Goal: Navigation & Orientation: Find specific page/section

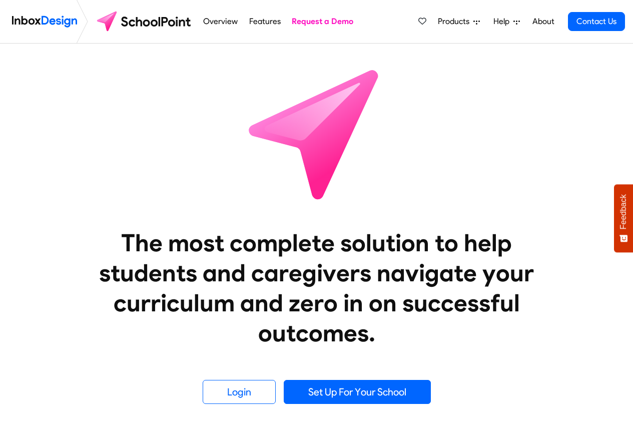
click at [460, 23] on span "Products" at bounding box center [456, 22] width 36 height 12
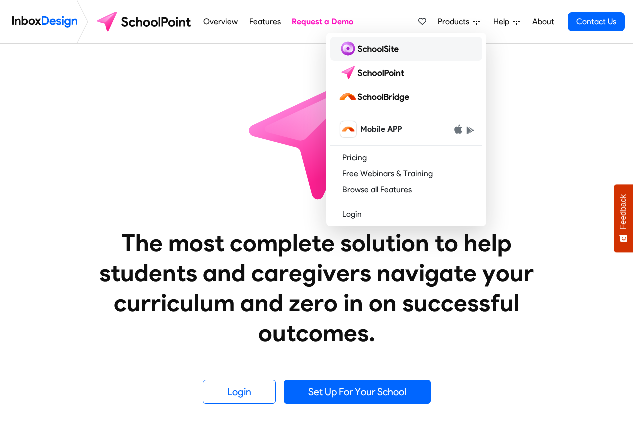
click at [363, 48] on img at bounding box center [370, 49] width 65 height 16
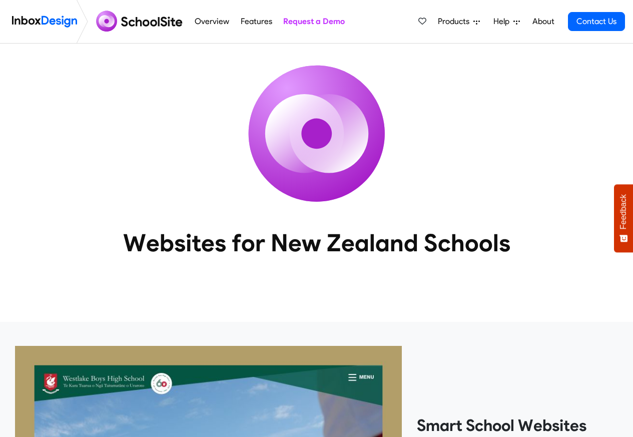
click at [459, 23] on span "Products" at bounding box center [456, 22] width 36 height 12
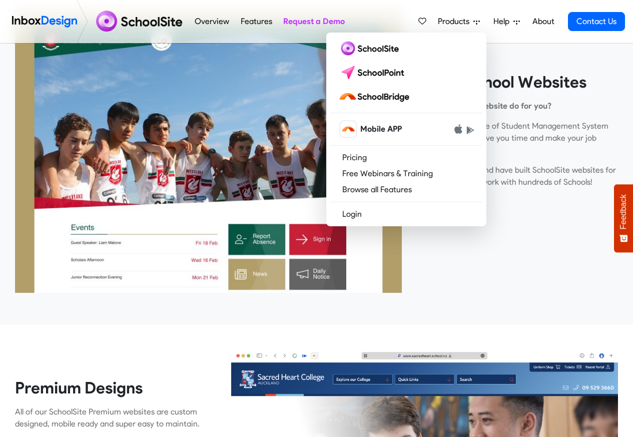
scroll to position [360, 0]
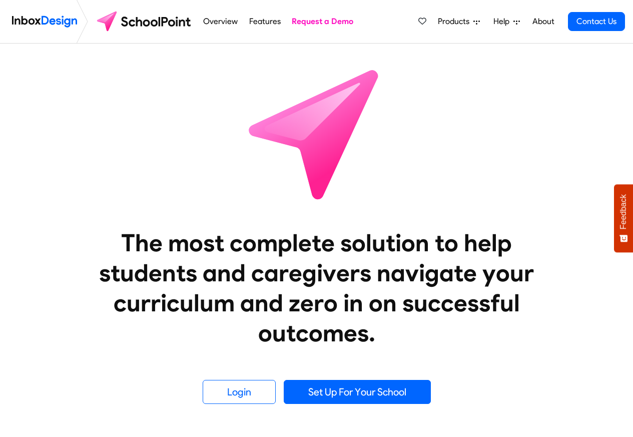
click at [206, 22] on link "Overview" at bounding box center [221, 22] width 40 height 20
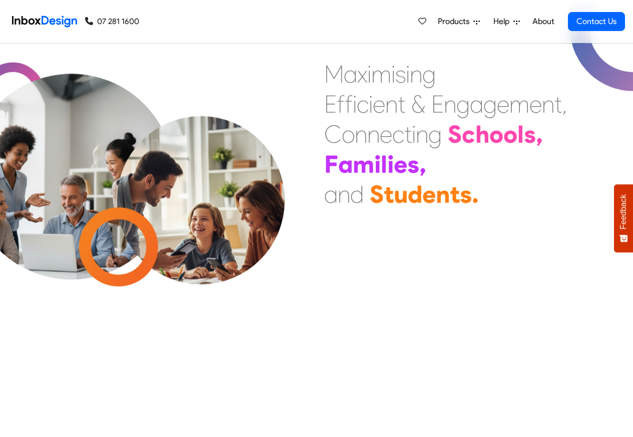
scroll to position [2, 0]
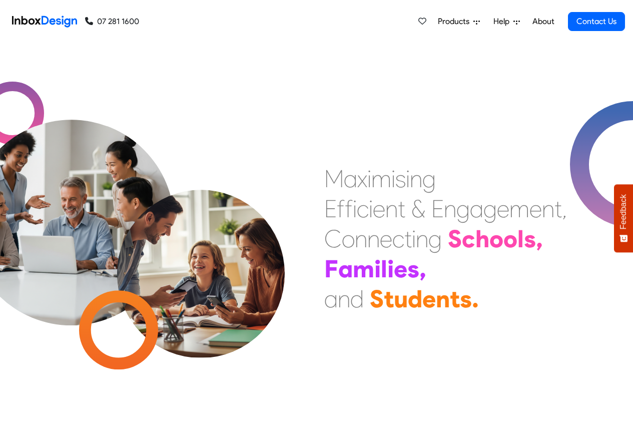
click at [446, 22] on span "Products" at bounding box center [456, 22] width 36 height 12
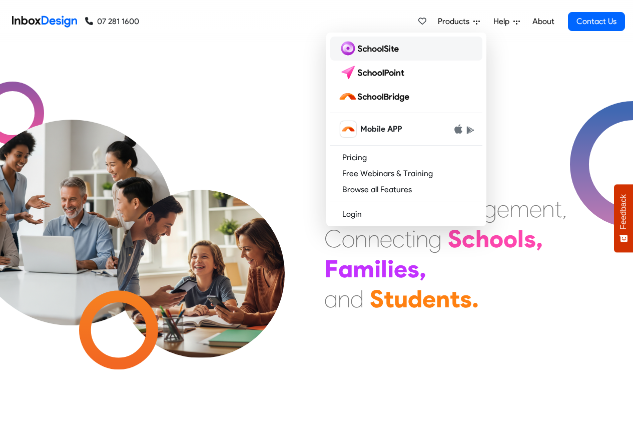
click at [356, 48] on img at bounding box center [370, 49] width 65 height 16
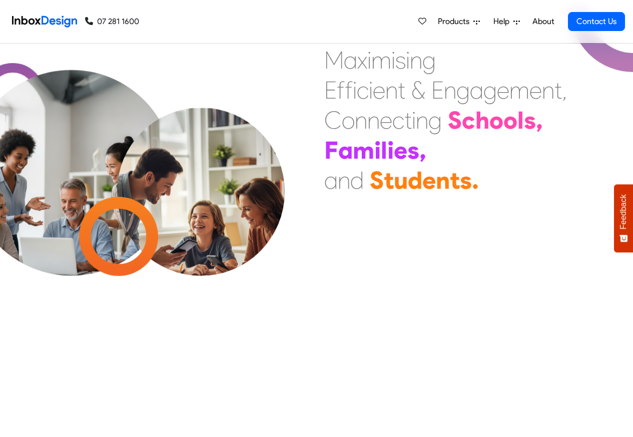
scroll to position [420, 0]
